Goal: Task Accomplishment & Management: Manage account settings

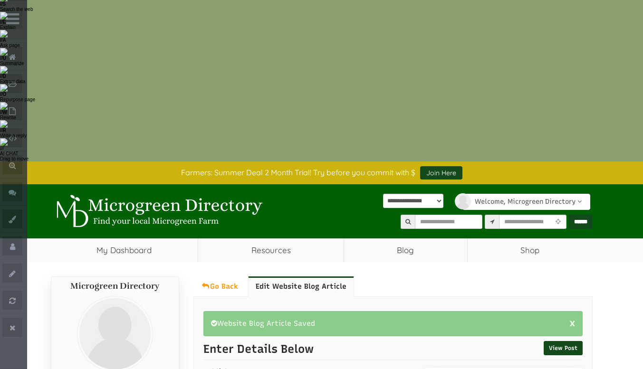
scroll to position [48, 0]
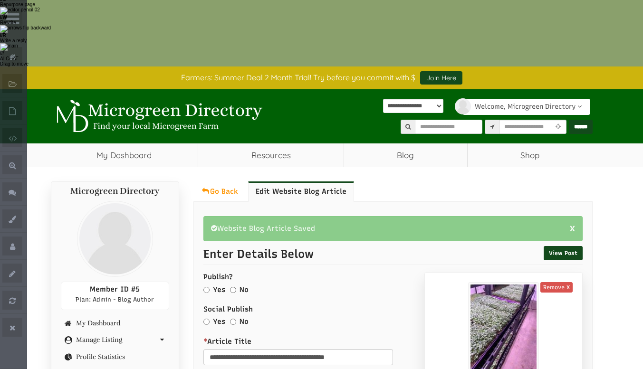
select select "Language Translate Widget"
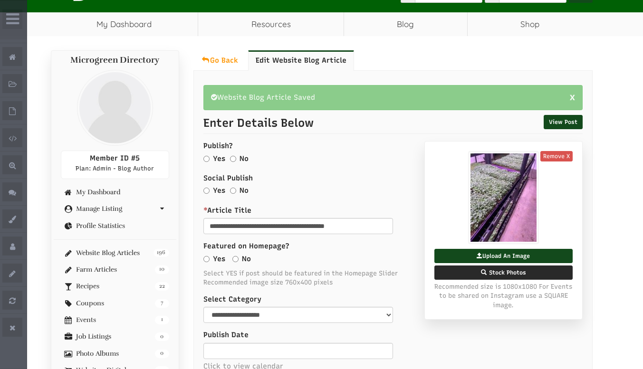
scroll to position [285, 0]
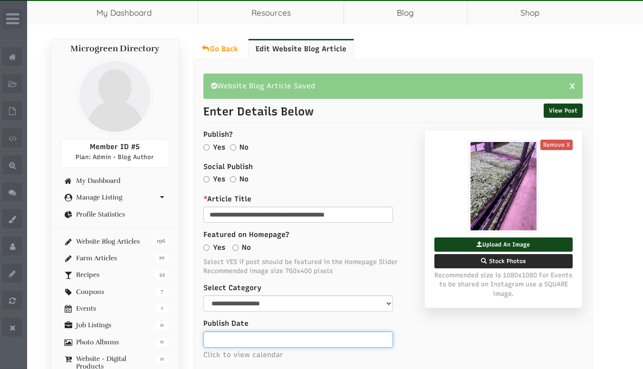
click at [226, 332] on input "text" at bounding box center [298, 340] width 190 height 16
type input "**********"
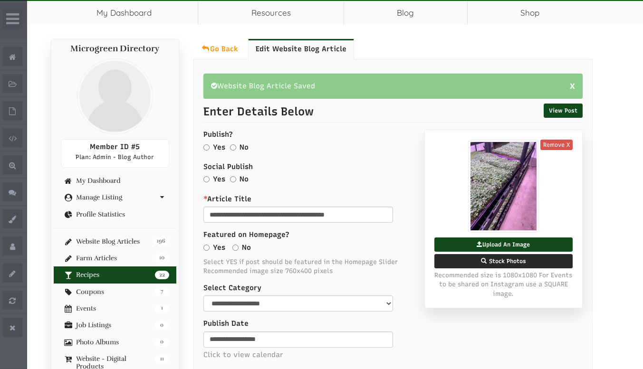
click at [101, 271] on link "22 Recipes" at bounding box center [115, 274] width 108 height 7
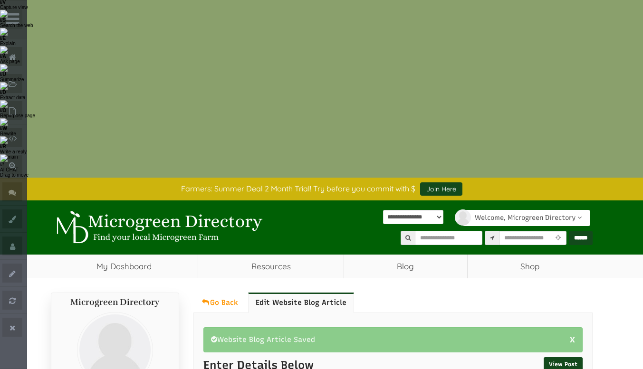
scroll to position [0, 0]
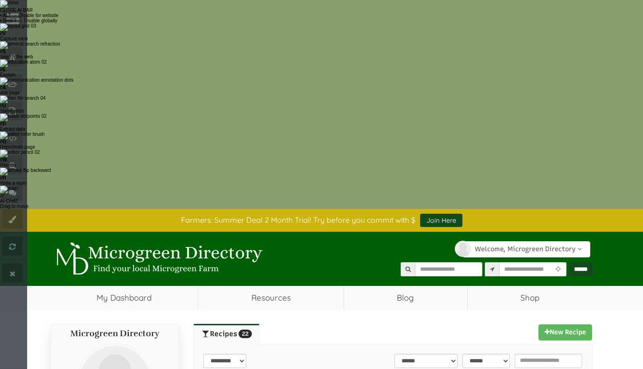
select select "Language Translate Widget"
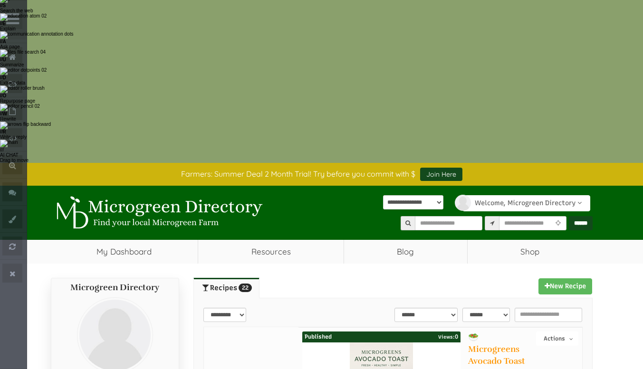
scroll to position [95, 0]
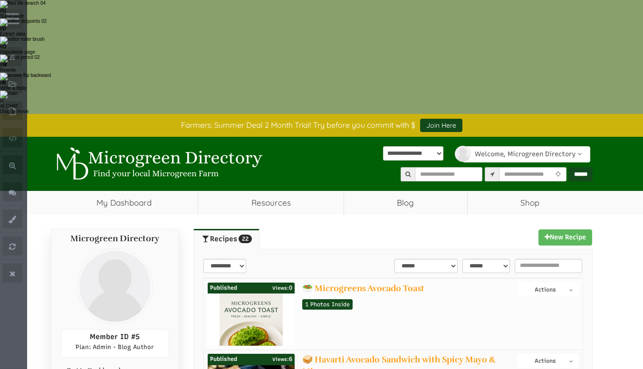
click at [549, 283] on button "Actions" at bounding box center [547, 290] width 60 height 14
click at [531, 312] on link "Edit Post" at bounding box center [540, 317] width 75 height 11
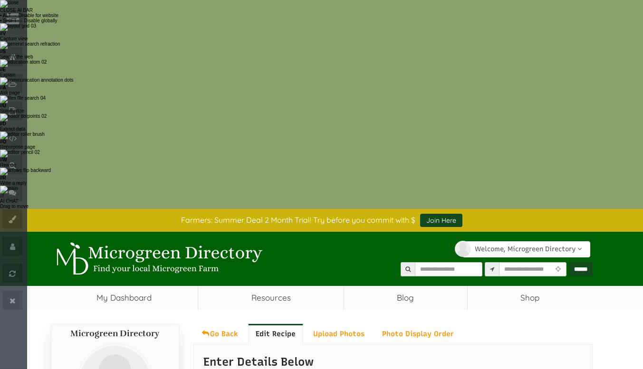
select select "Language Translate Widget"
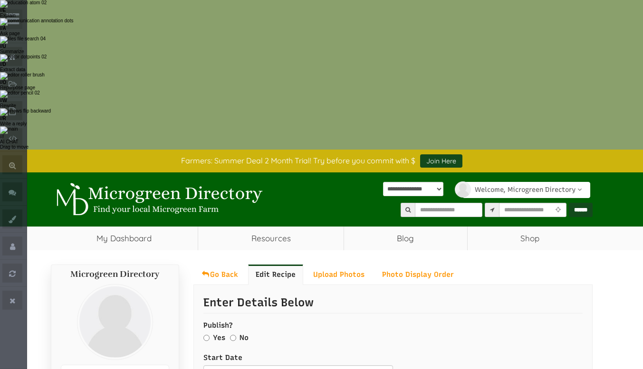
scroll to position [95, 0]
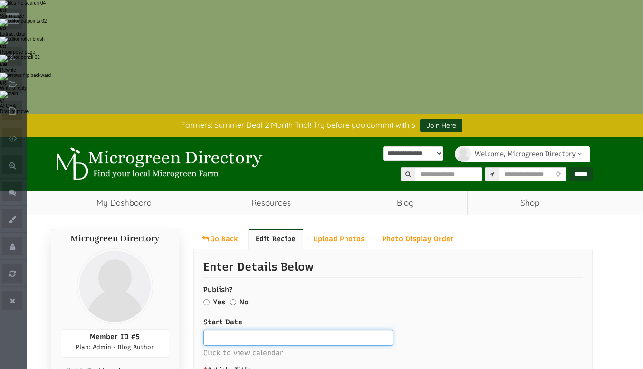
click at [229, 330] on input "text" at bounding box center [298, 338] width 190 height 16
type input "**********"
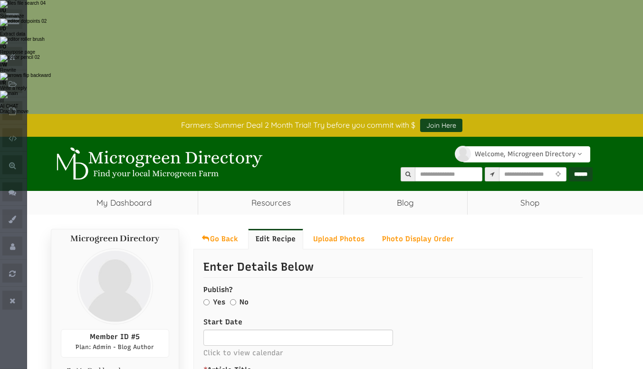
select select "Language Translate Widget"
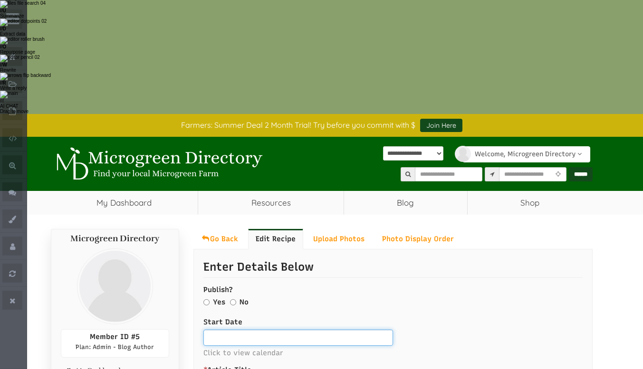
click at [227, 330] on input "text" at bounding box center [298, 338] width 190 height 16
type input "**********"
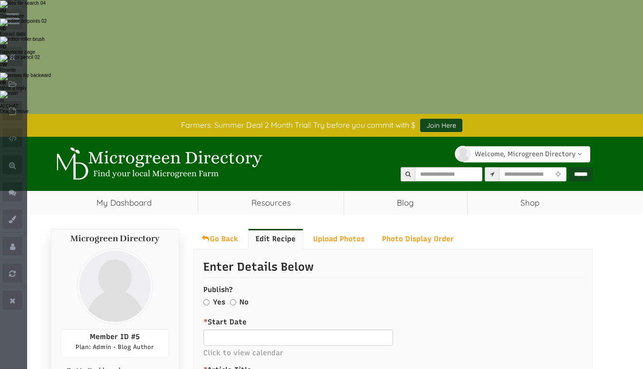
select select "Language Translate Widget"
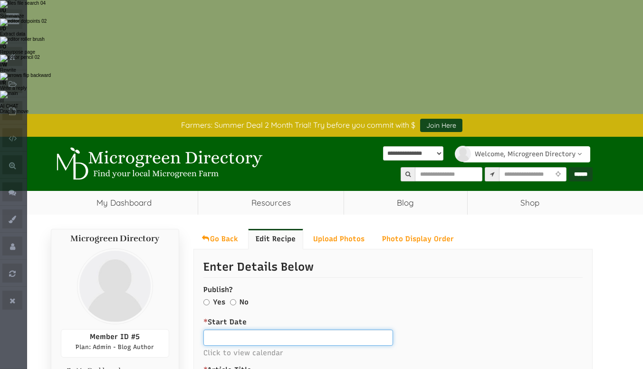
click at [229, 330] on input "text" at bounding box center [298, 338] width 190 height 16
type input "**********"
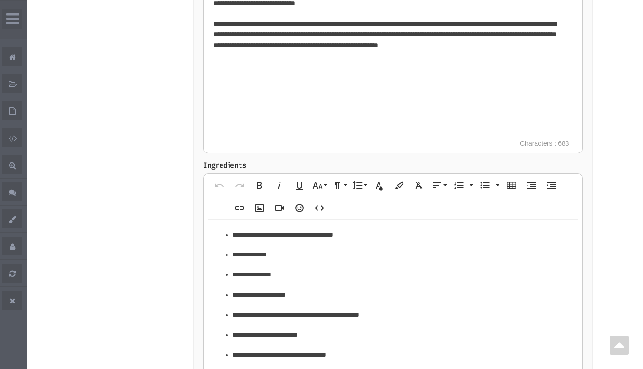
scroll to position [1235, 0]
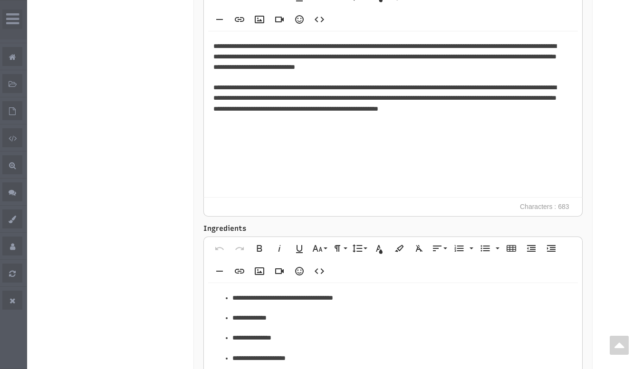
scroll to position [1188, 0]
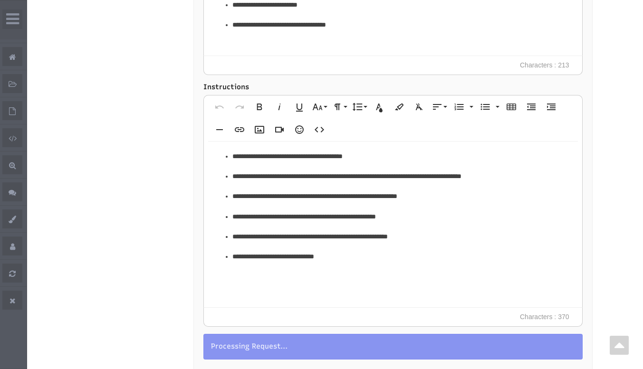
scroll to position [1425, 0]
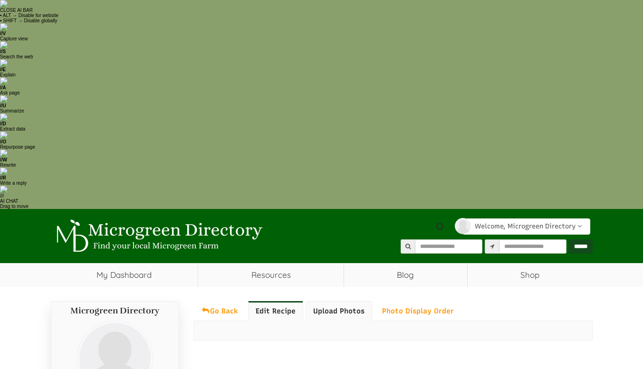
click at [346, 301] on link "Upload Photos" at bounding box center [338, 311] width 67 height 20
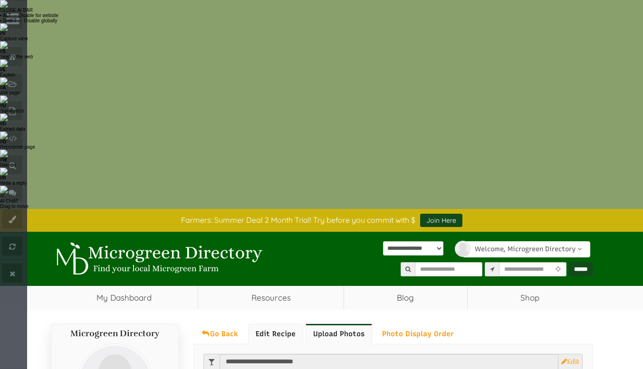
click at [273, 324] on link "Edit Recipe" at bounding box center [275, 334] width 55 height 20
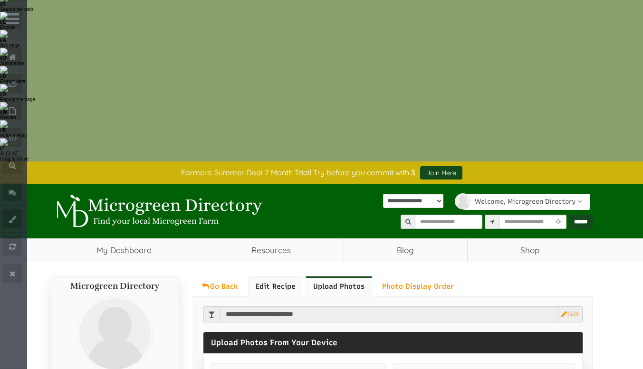
scroll to position [95, 0]
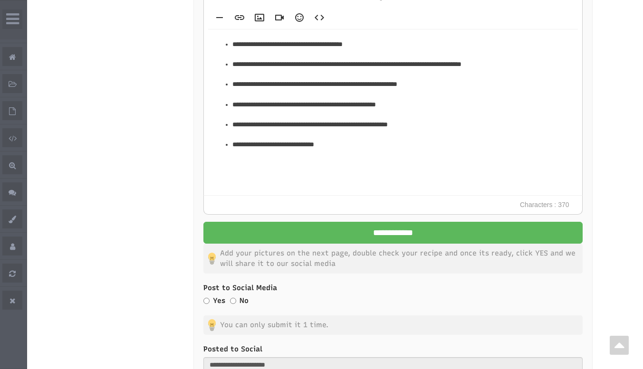
scroll to position [1394, 0]
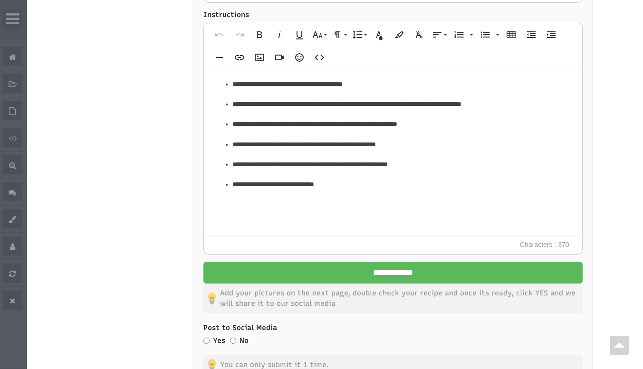
select select "Language Translate Widget"
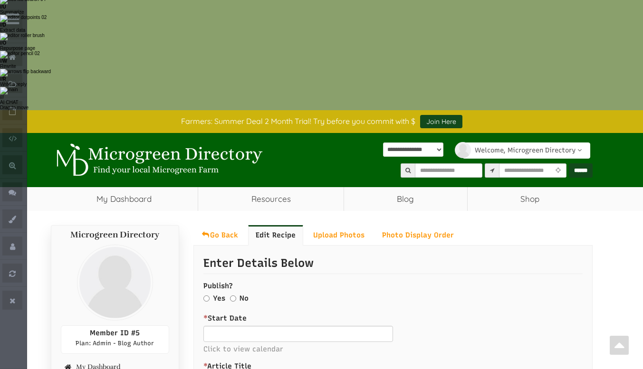
scroll to position [64, 0]
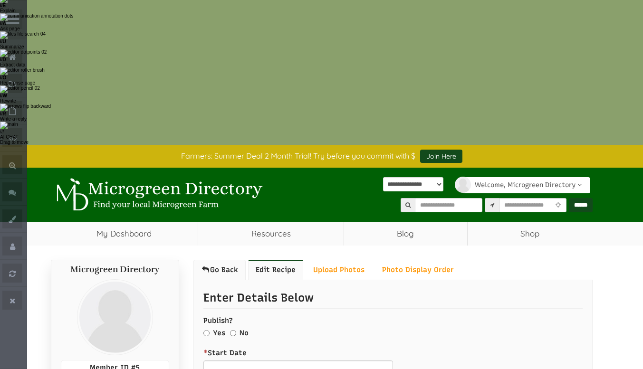
click at [232, 260] on link "Go Back" at bounding box center [219, 270] width 52 height 20
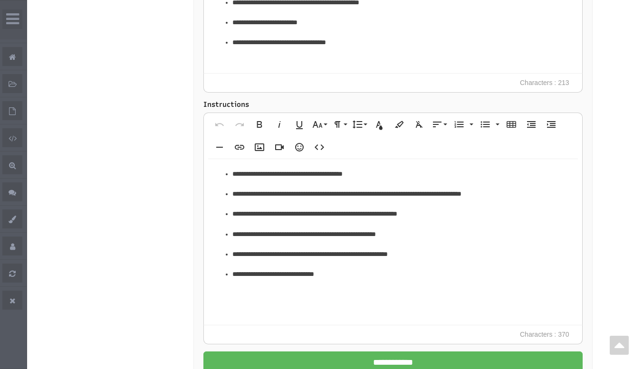
scroll to position [1473, 0]
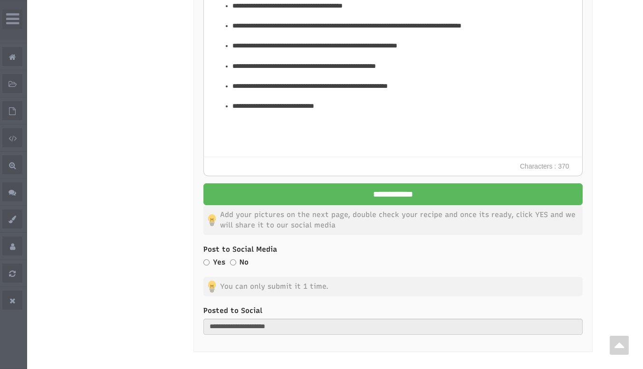
click at [232, 306] on div "**********" at bounding box center [392, 320] width 379 height 29
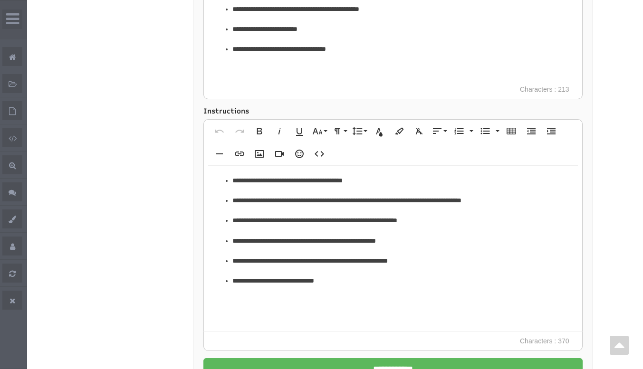
scroll to position [1235, 0]
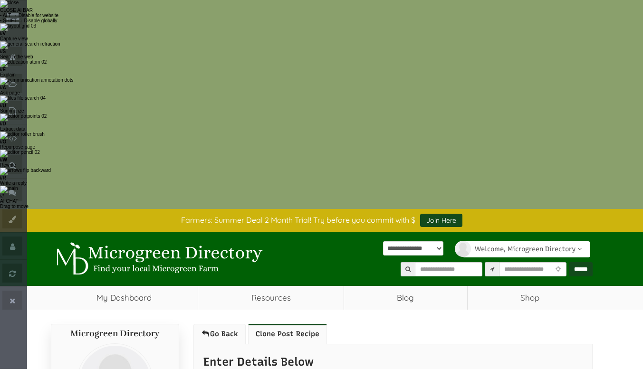
click at [228, 324] on link "Go Back" at bounding box center [219, 334] width 52 height 20
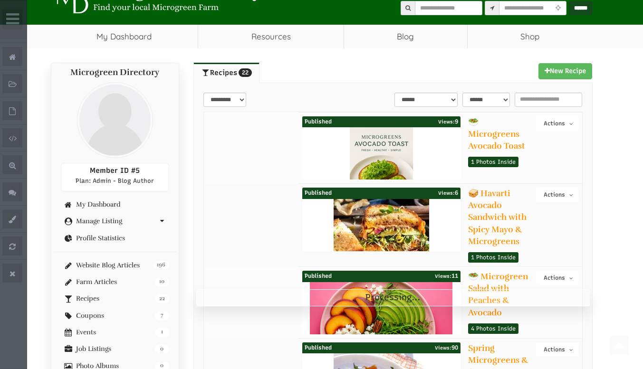
scroll to position [333, 0]
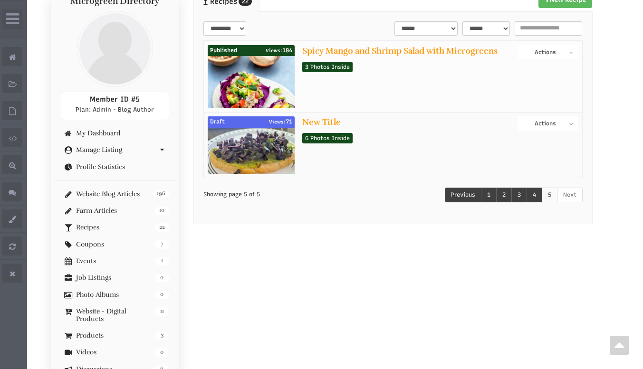
scroll to position [68, 0]
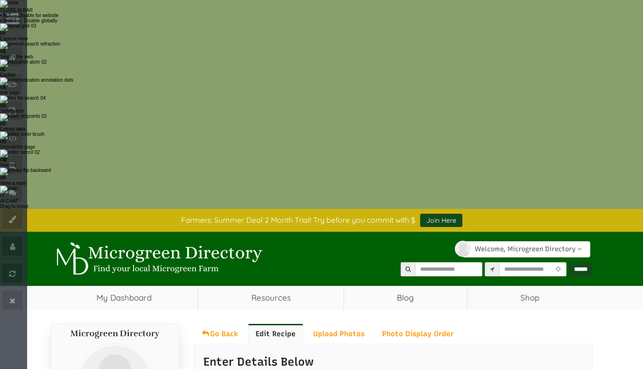
select select "Language Translate Widget"
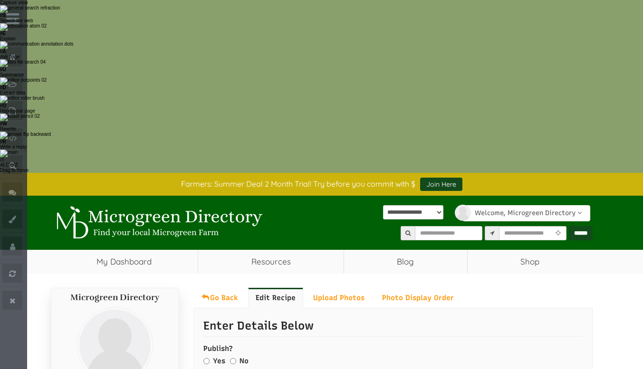
scroll to position [48, 0]
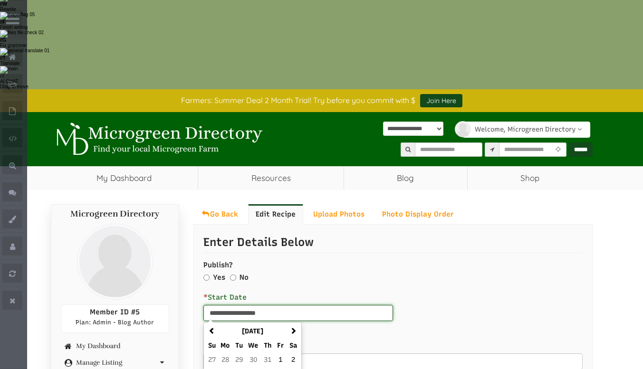
click at [220, 347] on span at bounding box center [219, 360] width 26 height 26
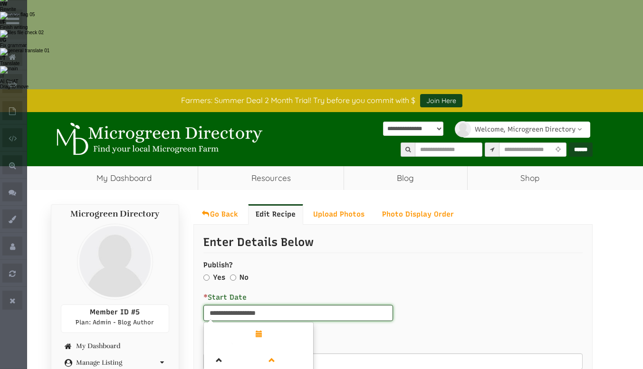
click at [220, 347] on span at bounding box center [219, 360] width 26 height 26
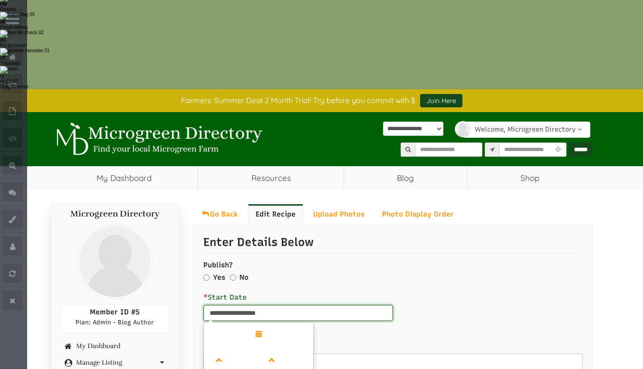
type input "**********"
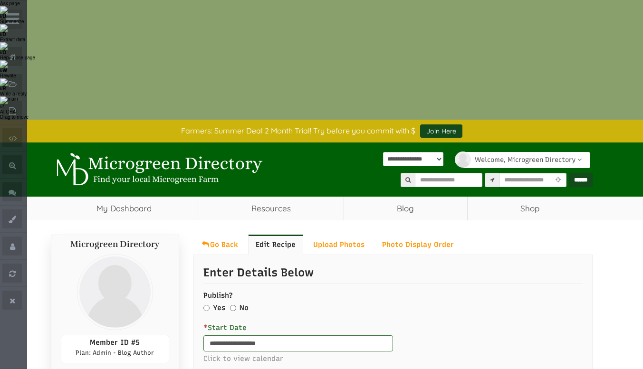
scroll to position [95, 0]
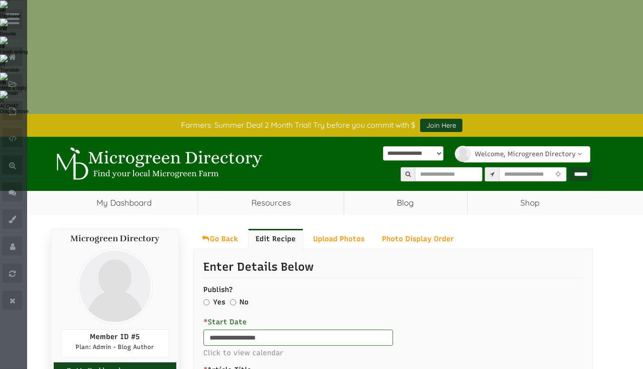
drag, startPoint x: 230, startPoint y: 174, endPoint x: 115, endPoint y: 159, distance: 116.0
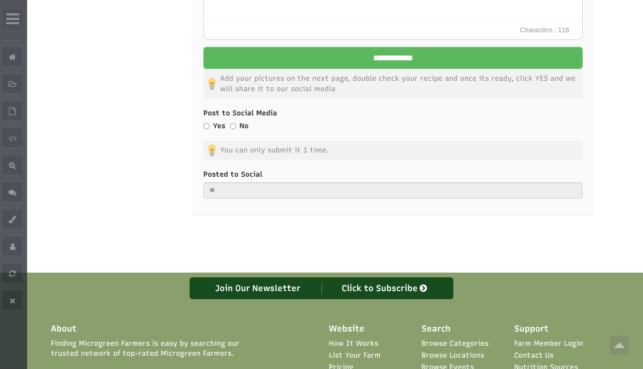
scroll to position [1299, 0]
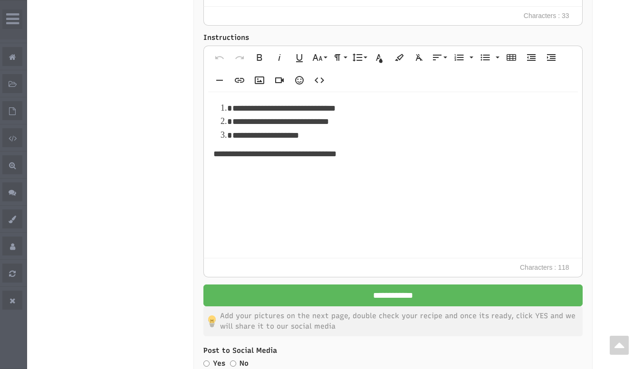
type input "**********"
click at [204, 359] on div "Yes" at bounding box center [214, 365] width 22 height 12
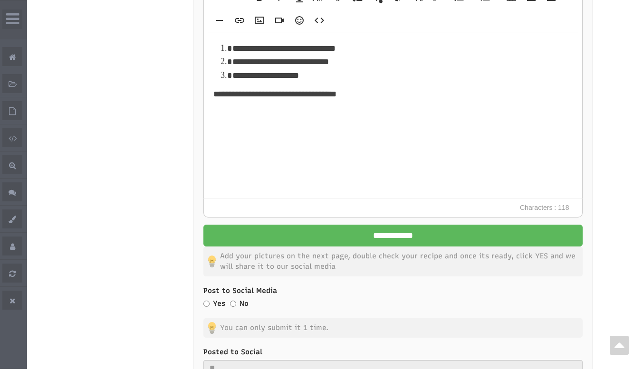
scroll to position [1489, 0]
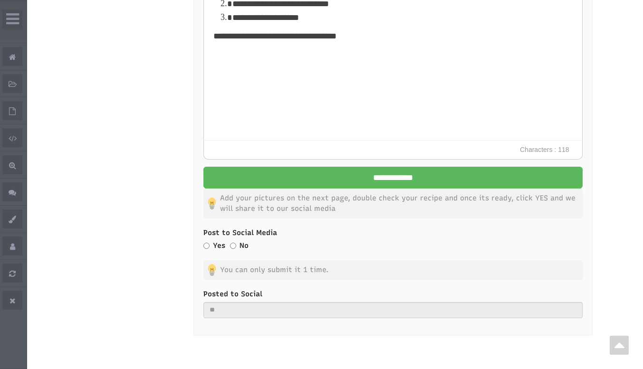
click at [204, 241] on div "Yes" at bounding box center [214, 247] width 22 height 12
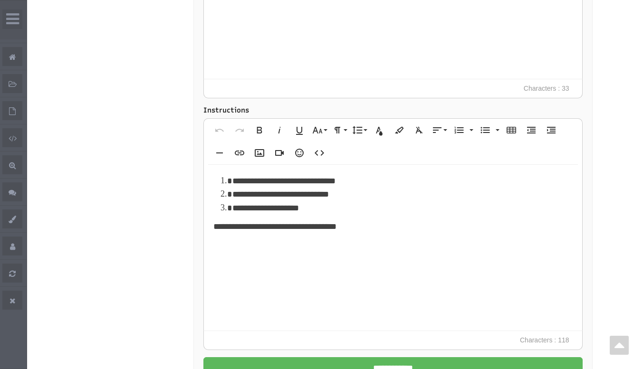
scroll to position [1425, 0]
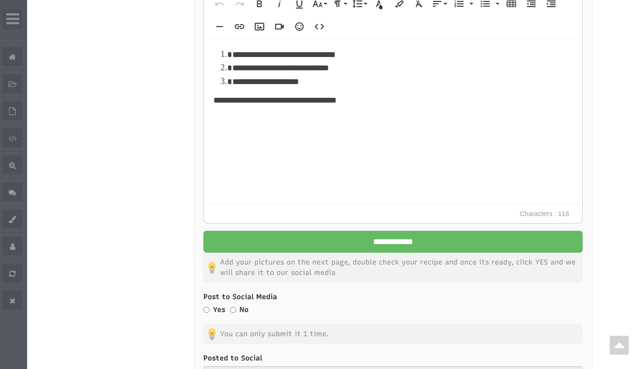
click at [352, 231] on input "**********" at bounding box center [392, 242] width 379 height 22
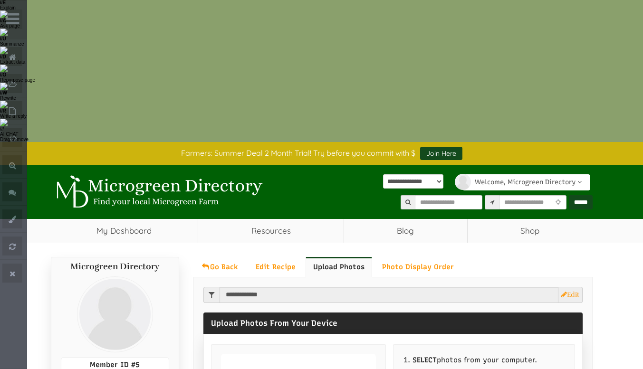
scroll to position [143, 0]
